Goal: Transaction & Acquisition: Book appointment/travel/reservation

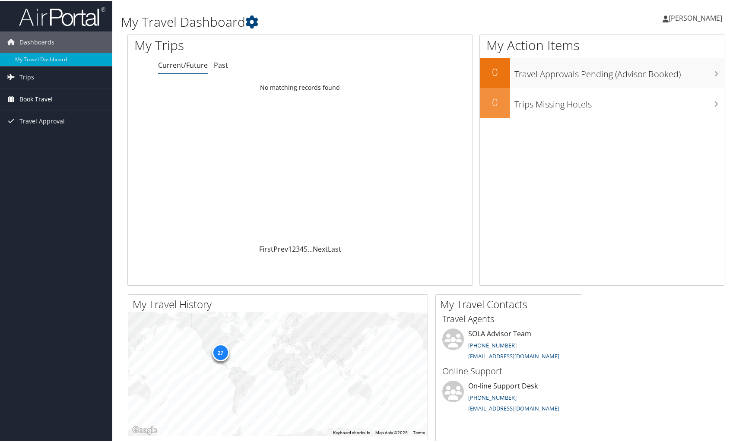
click at [38, 99] on span "Book Travel" at bounding box center [35, 99] width 33 height 22
click at [37, 130] on link "Book/Manage Online Trips" at bounding box center [56, 128] width 112 height 13
click at [682, 17] on span "[PERSON_NAME]" at bounding box center [695, 17] width 54 height 9
click at [681, 17] on span "[PERSON_NAME]" at bounding box center [695, 17] width 54 height 9
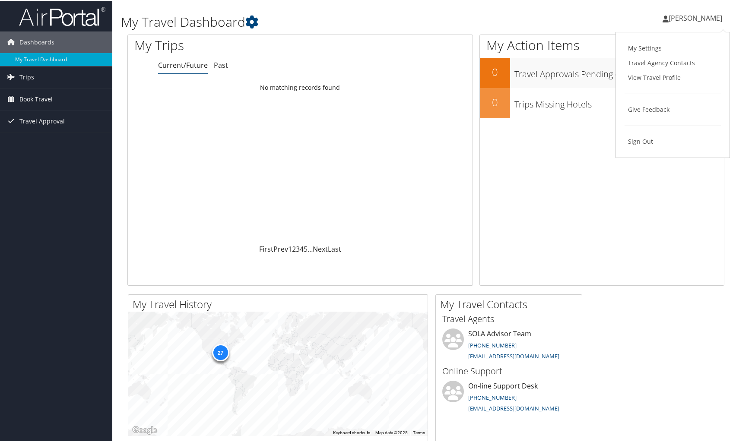
click at [613, 16] on div "[PERSON_NAME] [PERSON_NAME] My Settings Travel Agency Contacts View Travel Prof…" at bounding box center [616, 20] width 247 height 33
click at [663, 15] on icon at bounding box center [665, 18] width 6 height 7
click at [579, 16] on div "[PERSON_NAME] [PERSON_NAME] My Settings Travel Agency Contacts View Travel Prof…" at bounding box center [616, 20] width 247 height 33
click at [47, 95] on span "Book Travel" at bounding box center [35, 99] width 33 height 22
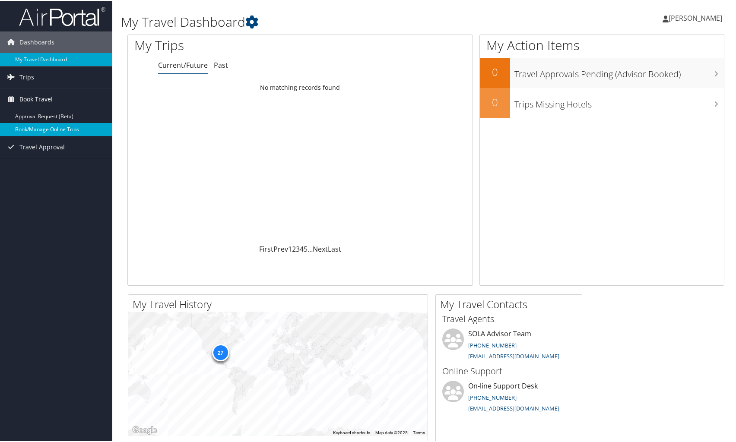
click at [38, 129] on link "Book/Manage Online Trips" at bounding box center [56, 128] width 112 height 13
